Goal: Information Seeking & Learning: Find specific page/section

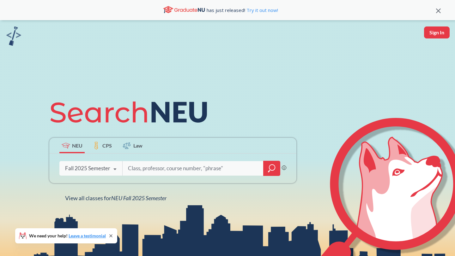
click at [270, 172] on icon "magnifying glass" at bounding box center [272, 168] width 8 height 9
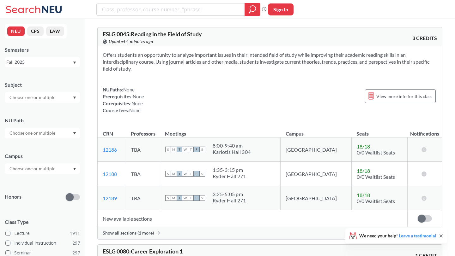
click at [60, 91] on div "Subject" at bounding box center [42, 89] width 75 height 28
click at [57, 95] on div at bounding box center [42, 97] width 75 height 11
click at [59, 83] on div "Subject" at bounding box center [42, 84] width 75 height 7
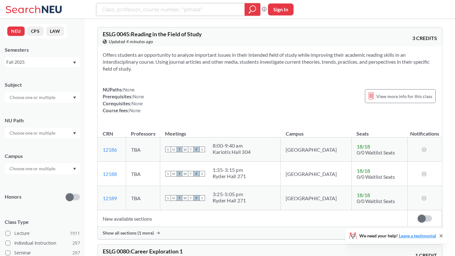
click at [160, 6] on input "search" at bounding box center [170, 9] width 139 height 11
type input "ORGB"
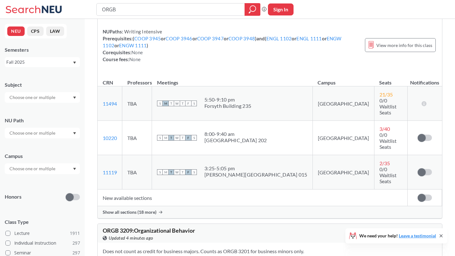
scroll to position [273, 0]
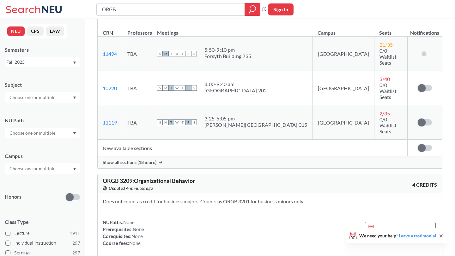
click at [152, 157] on div "Show all sections (18 more)" at bounding box center [270, 163] width 344 height 12
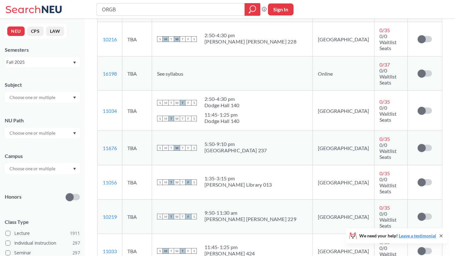
scroll to position [424, 0]
